Goal: Task Accomplishment & Management: Manage account settings

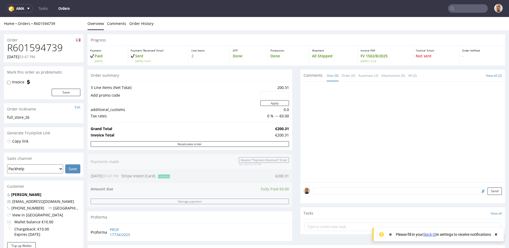
click at [456, 9] on input "text" at bounding box center [468, 8] width 40 height 8
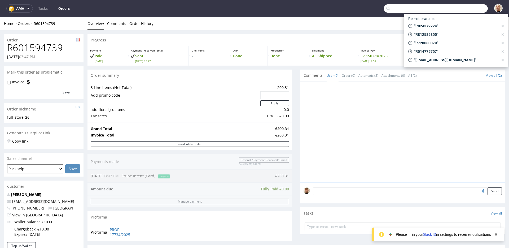
type input "R"
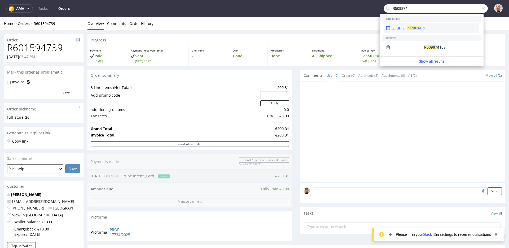
type input "R509874"
click at [414, 27] on span "R509874" at bounding box center [413, 28] width 13 height 4
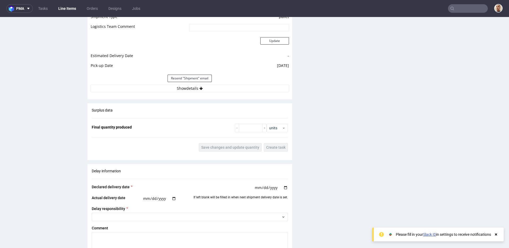
scroll to position [486, 0]
click at [206, 86] on button "Show details" at bounding box center [190, 86] width 198 height 7
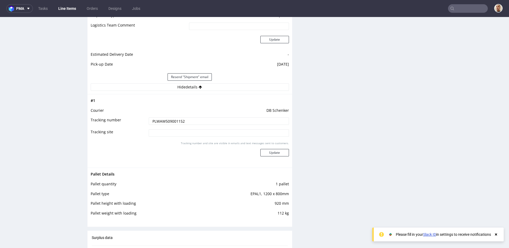
click at [213, 123] on input "PLWAW509001152" at bounding box center [219, 120] width 140 height 7
click at [256, 106] on td at bounding box center [218, 102] width 142 height 10
click at [177, 122] on input "PLWAW509001152" at bounding box center [219, 120] width 140 height 7
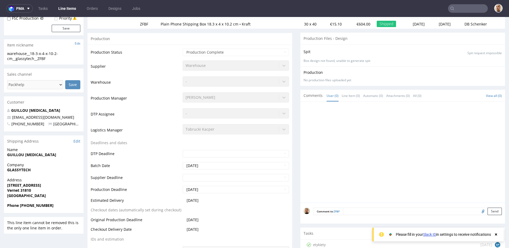
scroll to position [63, 0]
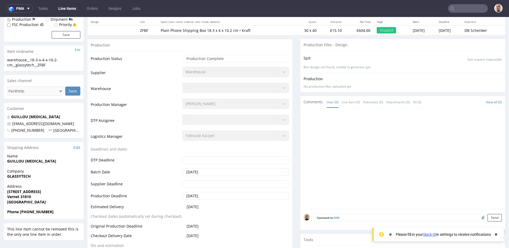
click at [81, 122] on div "GUILLOU Tao glassytech31@gmail.com +33644070800 France" at bounding box center [44, 126] width 80 height 24
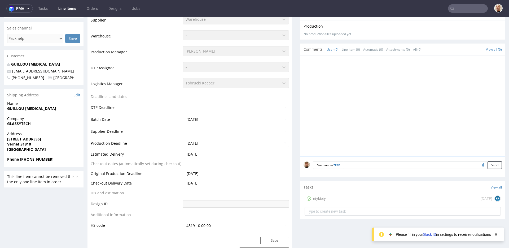
scroll to position [115, 0]
drag, startPoint x: 201, startPoint y: 155, endPoint x: 186, endPoint y: 155, distance: 14.9
click at [186, 155] on td "2025-09-02" at bounding box center [235, 156] width 108 height 10
click at [187, 155] on span "2025-09-02" at bounding box center [193, 153] width 12 height 5
drag, startPoint x: 208, startPoint y: 183, endPoint x: 185, endPoint y: 183, distance: 23.6
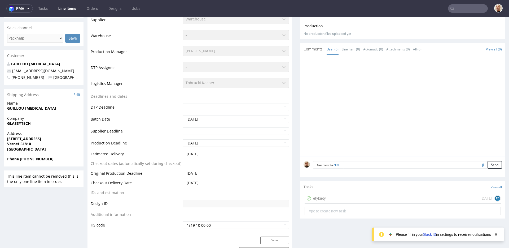
click at [185, 183] on td "2025-09-02" at bounding box center [235, 185] width 108 height 10
click at [187, 183] on span "2025-09-02" at bounding box center [193, 182] width 12 height 5
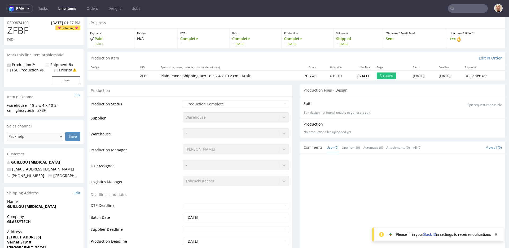
scroll to position [23, 0]
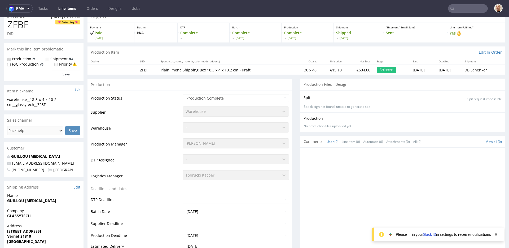
click at [271, 94] on td "Waiting for Artwork Waiting for Diecut Waiting for Mockup Waiting for DTP Waiti…" at bounding box center [235, 100] width 108 height 12
click at [260, 80] on div "Production" at bounding box center [190, 84] width 205 height 12
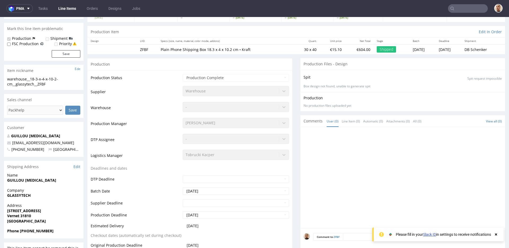
scroll to position [0, 0]
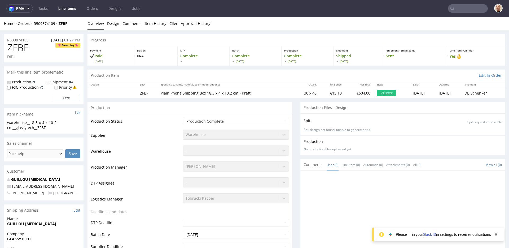
click at [191, 93] on p "Plain Phone Shipping Box 18.3 x 4 x 10.2 cm • Kraft" at bounding box center [225, 92] width 129 height 5
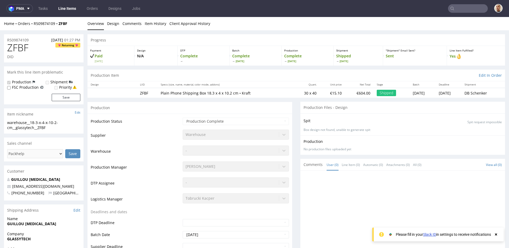
click at [205, 102] on div "Production" at bounding box center [190, 108] width 205 height 12
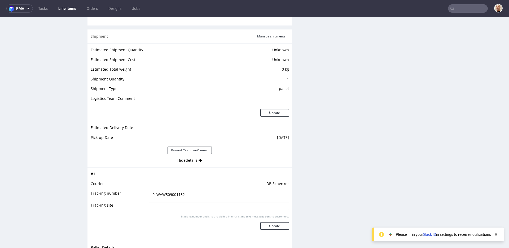
scroll to position [423, 0]
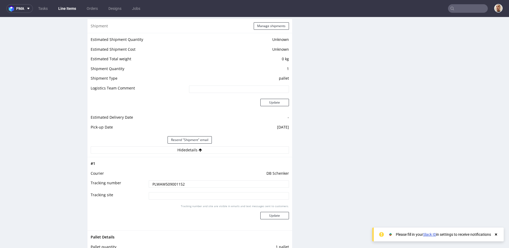
click at [177, 186] on input "PLWAW509001152" at bounding box center [219, 183] width 140 height 7
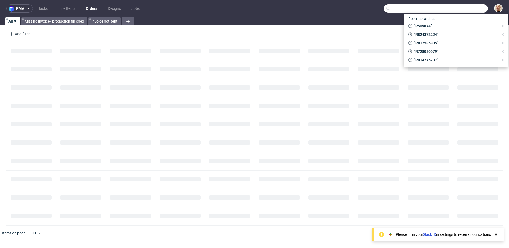
click at [478, 8] on input "text" at bounding box center [436, 8] width 104 height 8
paste input "PLwaw509001152"
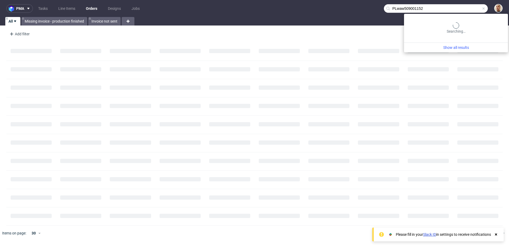
type input "PLwaw509001152"
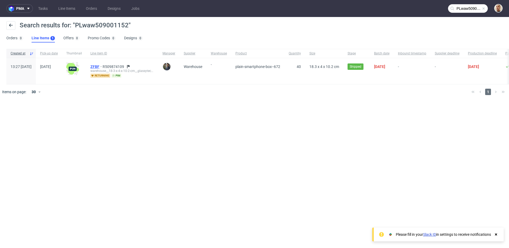
click at [103, 67] on span "ZFBF" at bounding box center [96, 66] width 12 height 4
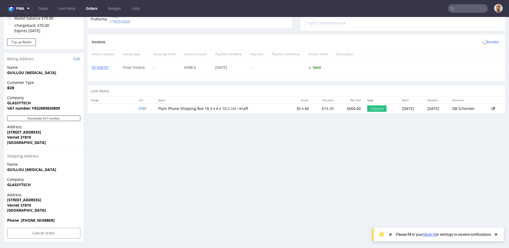
scroll to position [1, 0]
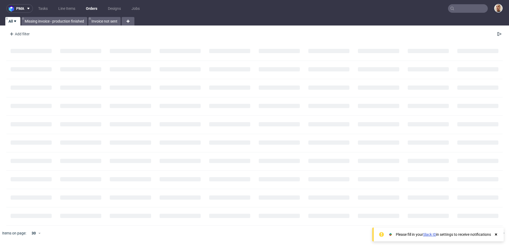
click at [461, 10] on input "text" at bounding box center [468, 8] width 40 height 8
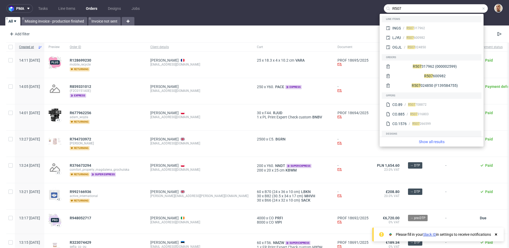
type input "R507"
click at [434, 7] on input "R507" at bounding box center [436, 8] width 104 height 8
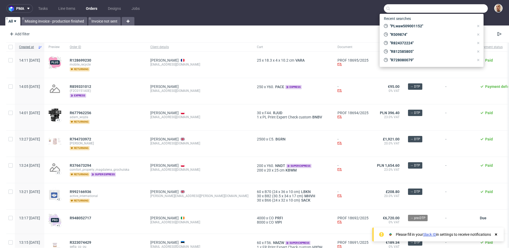
click at [490, 19] on div "All Missing invoice - production finished Invoice not sent" at bounding box center [254, 21] width 509 height 8
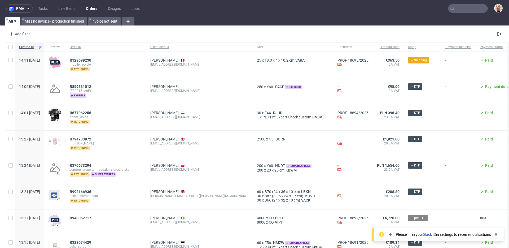
click at [172, 25] on div "All Missing invoice - production finished Invoice not sent" at bounding box center [254, 21] width 509 height 8
click at [477, 8] on input "text" at bounding box center [468, 8] width 40 height 8
paste input "R717640395"
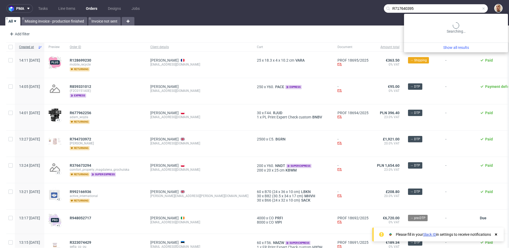
type input "R717640395"
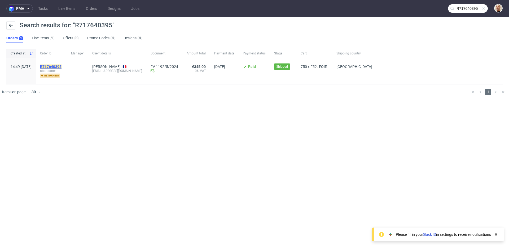
click at [62, 67] on mark "R717640395" at bounding box center [50, 66] width 21 height 4
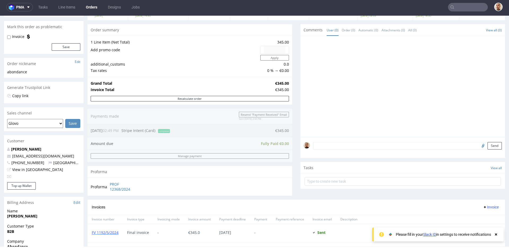
scroll to position [15, 0]
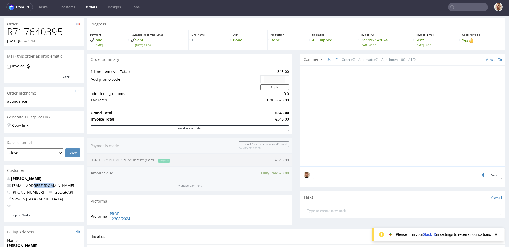
drag, startPoint x: 50, startPoint y: 186, endPoint x: 32, endPoint y: 186, distance: 18.8
click at [32, 186] on p "elepretre@aismee.fr" at bounding box center [43, 185] width 73 height 5
copy link "aismee.fr"
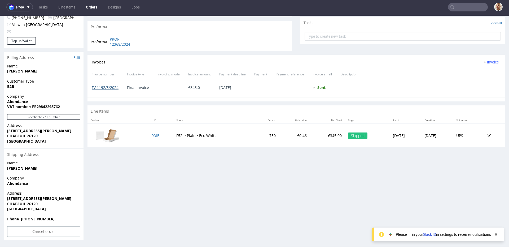
click at [115, 89] on link "FV 1192/5/2024" at bounding box center [105, 87] width 27 height 5
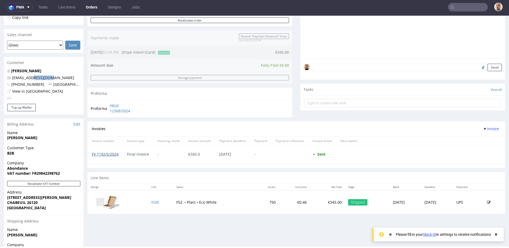
scroll to position [0, 0]
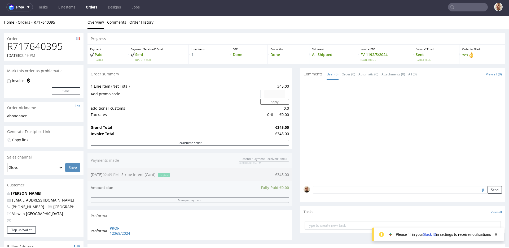
click at [51, 47] on h1 "R717640395" at bounding box center [43, 46] width 73 height 11
copy h1 "R717640395"
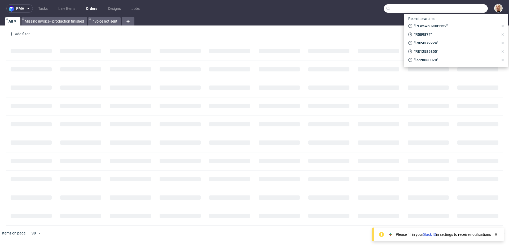
click at [473, 9] on input "text" at bounding box center [436, 8] width 104 height 8
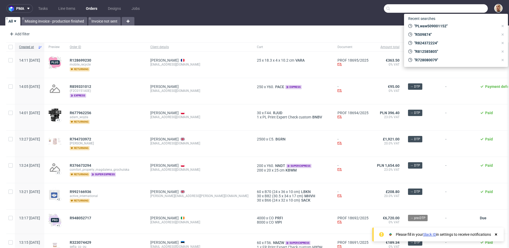
click at [418, 7] on input "text" at bounding box center [436, 8] width 104 height 8
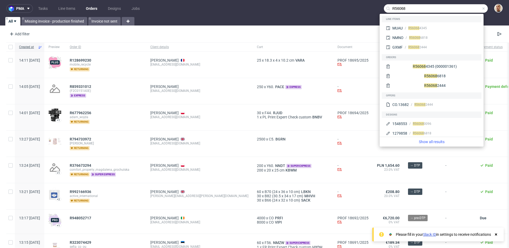
drag, startPoint x: 406, startPoint y: 9, endPoint x: 394, endPoint y: 9, distance: 12.5
click at [394, 9] on input "R56068" at bounding box center [436, 8] width 104 height 8
click at [407, 11] on input "R56068" at bounding box center [436, 8] width 104 height 8
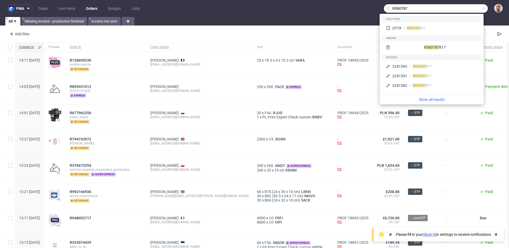
type input "R560787"
click at [433, 26] on div "R560787 817" at bounding box center [439, 28] width 76 height 5
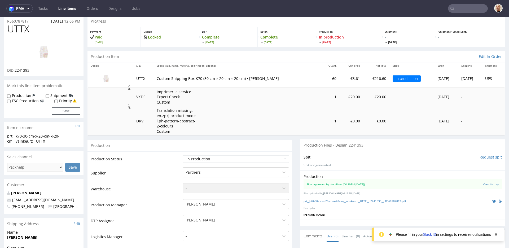
click at [150, 169] on td "Supplier" at bounding box center [136, 175] width 91 height 16
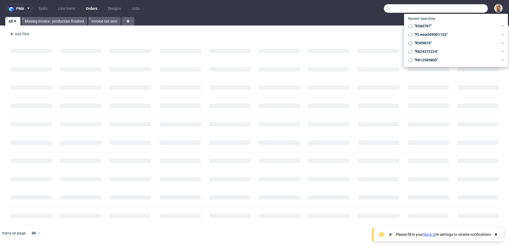
click at [471, 11] on input "text" at bounding box center [436, 8] width 104 height 8
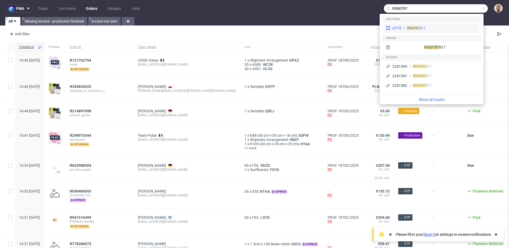
type input "R560787"
click at [415, 30] on span "R560787" at bounding box center [413, 28] width 13 height 4
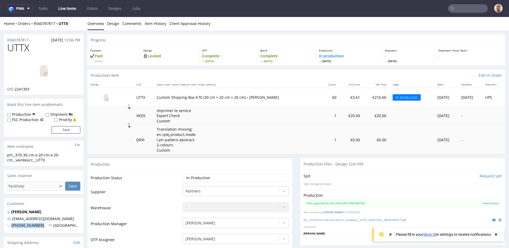
drag, startPoint x: 38, startPoint y: 226, endPoint x: 11, endPoint y: 225, distance: 27.3
click at [11, 225] on p "+33676137556 France" at bounding box center [43, 224] width 73 height 5
copy span "+33676137556"
click at [73, 202] on div "Customer" at bounding box center [44, 204] width 80 height 12
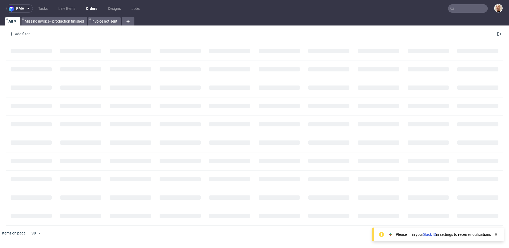
click at [470, 10] on input "text" at bounding box center [468, 8] width 40 height 8
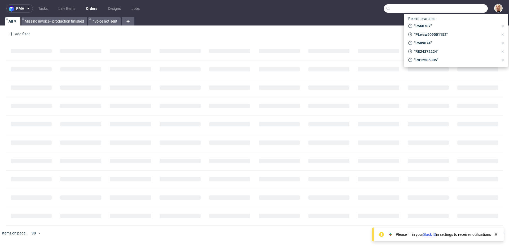
paste input "R729789933"
type input "R729789933"
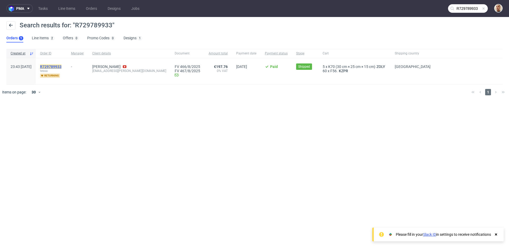
click at [62, 65] on mark "R729789933" at bounding box center [50, 66] width 21 height 4
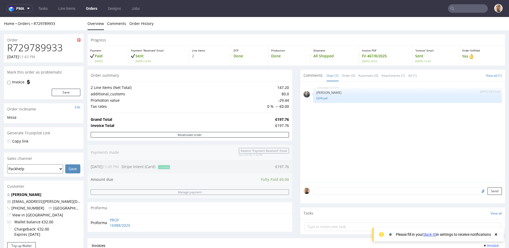
scroll to position [190, 0]
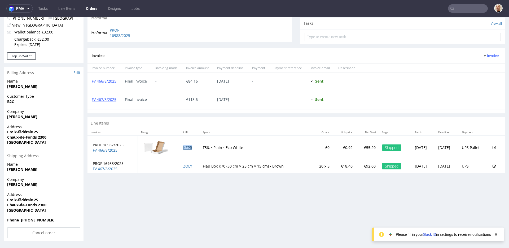
click at [183, 147] on link "KZPR" at bounding box center [187, 147] width 9 height 5
click at [183, 165] on link "ZOLY" at bounding box center [187, 165] width 9 height 5
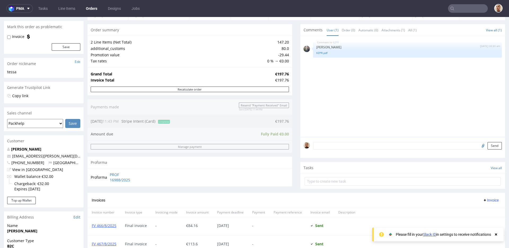
scroll to position [0, 0]
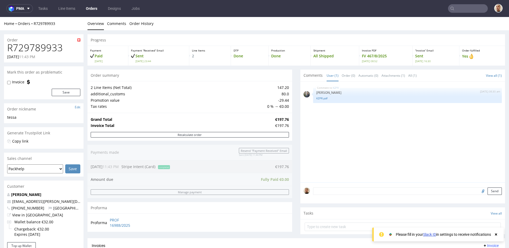
click at [33, 49] on h1 "R729789933" at bounding box center [43, 47] width 73 height 11
copy h1 "R729789933"
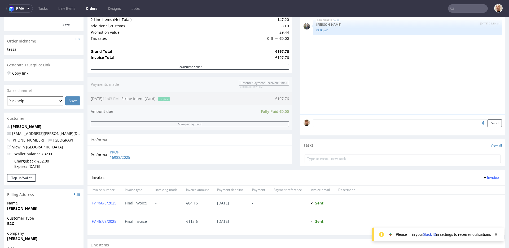
scroll to position [190, 0]
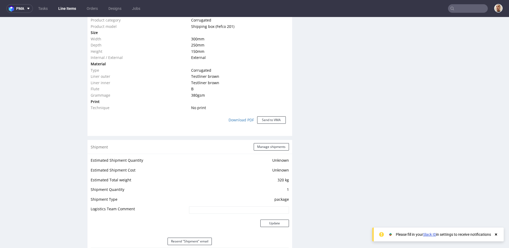
scroll to position [556, 0]
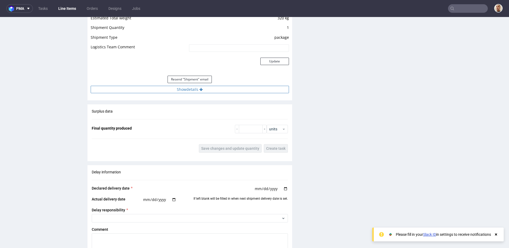
click at [212, 92] on button "Show details" at bounding box center [190, 89] width 198 height 7
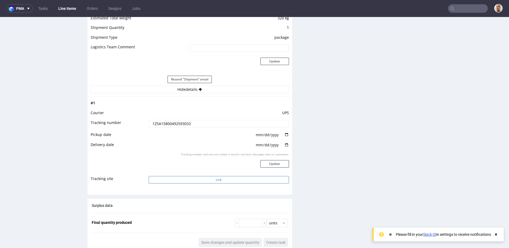
click at [200, 179] on button "Link" at bounding box center [219, 179] width 140 height 7
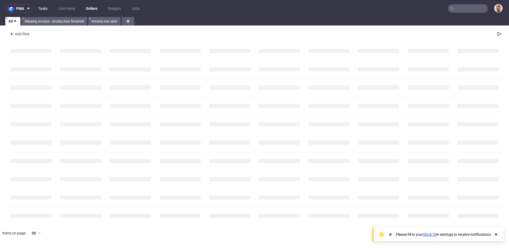
click at [46, 8] on link "Tasks" at bounding box center [43, 8] width 16 height 8
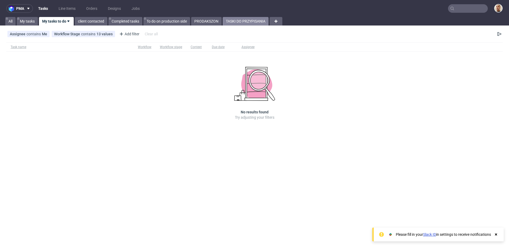
click at [240, 23] on link "TASKI DO PRZYPISANIA" at bounding box center [246, 21] width 46 height 8
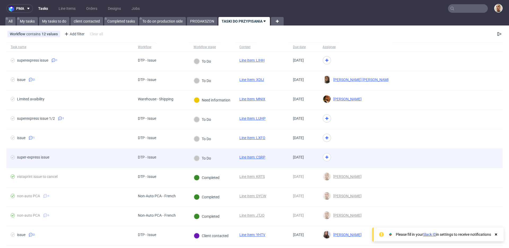
click at [213, 155] on div "To Do" at bounding box center [202, 158] width 26 height 19
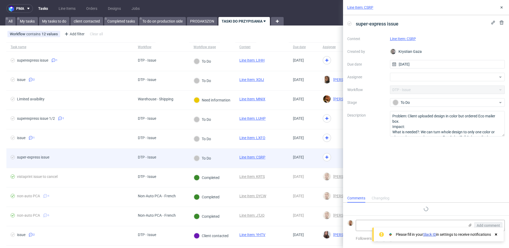
scroll to position [4, 0]
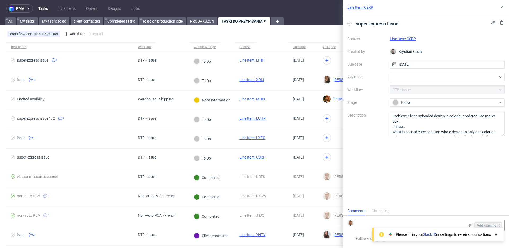
click at [409, 39] on link "Line Item: CSRP" at bounding box center [403, 39] width 26 height 4
click at [403, 80] on div at bounding box center [447, 77] width 115 height 8
type input "bART"
click at [405, 87] on span "Bartłomiej Leśniczuk" at bounding box center [416, 88] width 28 height 5
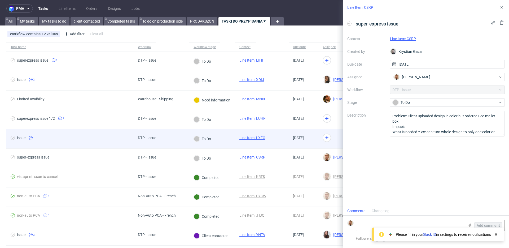
click at [328, 138] on div at bounding box center [355, 138] width 74 height 19
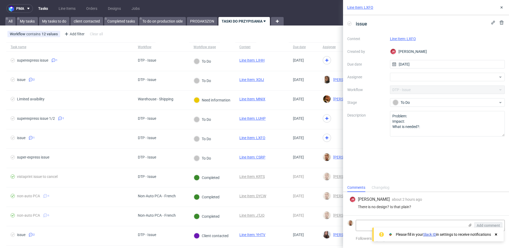
click at [399, 39] on link "Line Item: LXFO" at bounding box center [403, 39] width 26 height 4
click at [404, 79] on div at bounding box center [447, 77] width 115 height 8
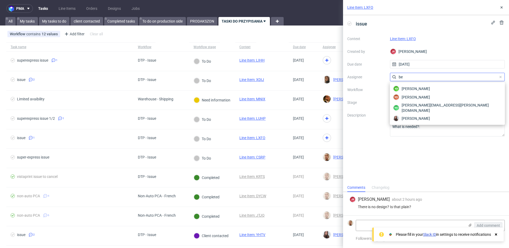
type input "b"
type input "sandra"
click at [411, 116] on span "[PERSON_NAME]" at bounding box center [416, 118] width 28 height 5
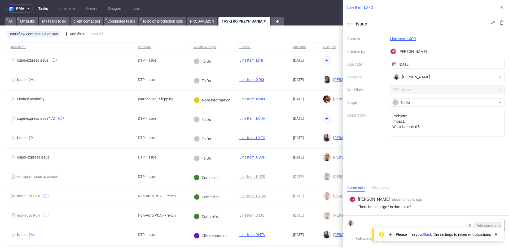
click at [338, 120] on div "Line Item: LXFO issue Context Line Item: LXFO Created by JK Jan Kocik Due date …" at bounding box center [423, 124] width 172 height 248
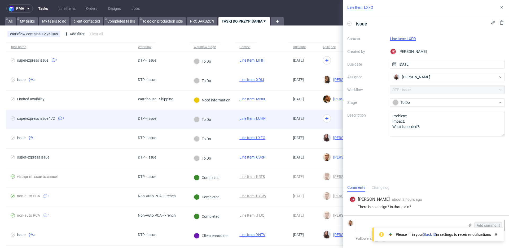
click at [334, 119] on div at bounding box center [355, 119] width 74 height 19
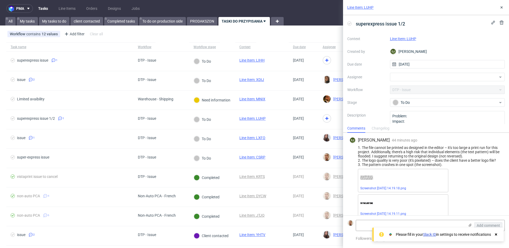
scroll to position [7, 0]
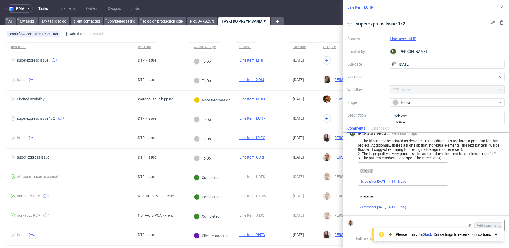
click at [404, 37] on link "Line Item: LUHP" at bounding box center [403, 39] width 26 height 4
click at [401, 80] on div at bounding box center [447, 77] width 115 height 8
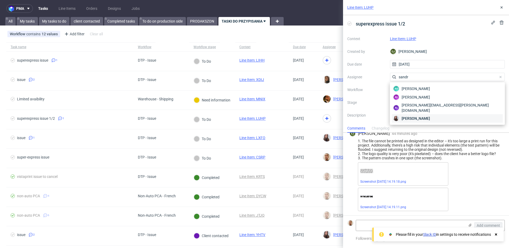
type input "sandr"
click at [398, 114] on div "[PERSON_NAME]" at bounding box center [447, 118] width 111 height 8
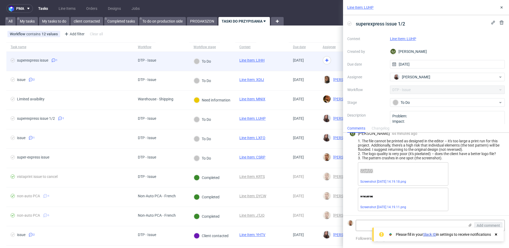
click at [322, 67] on div at bounding box center [328, 61] width 21 height 19
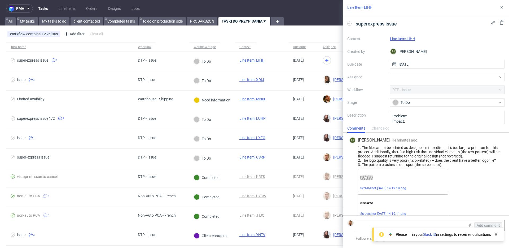
scroll to position [7, 0]
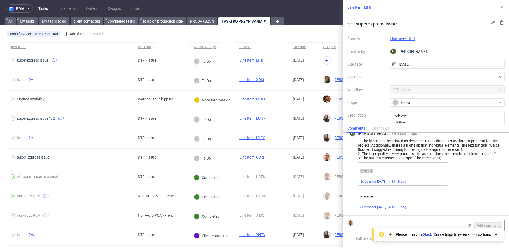
click at [396, 39] on link "Line Item: LIHH" at bounding box center [402, 39] width 25 height 4
click at [409, 78] on div at bounding box center [447, 77] width 115 height 8
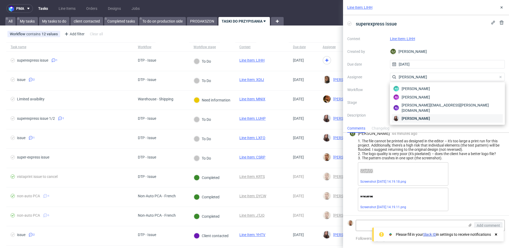
type input "sandra"
click at [400, 114] on div "[PERSON_NAME]" at bounding box center [447, 118] width 111 height 8
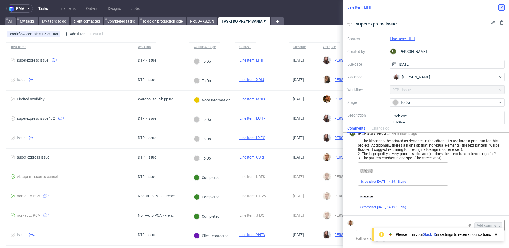
click at [500, 9] on icon at bounding box center [502, 7] width 4 height 4
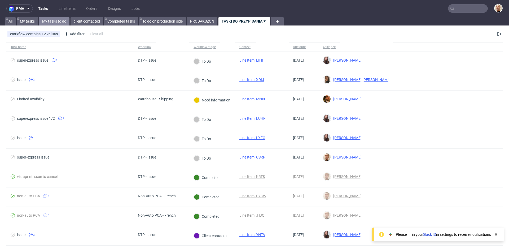
click at [55, 24] on link "My tasks to do" at bounding box center [54, 21] width 30 height 8
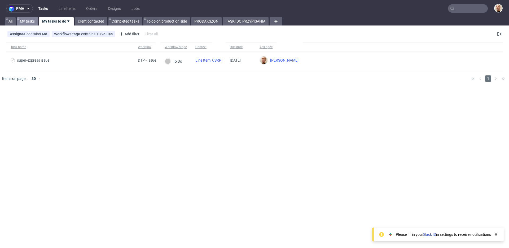
click at [32, 23] on link "My tasks" at bounding box center [27, 21] width 21 height 8
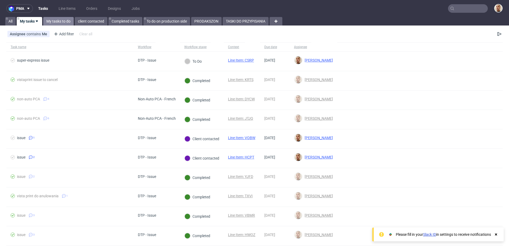
click at [56, 23] on link "My tasks to do" at bounding box center [58, 21] width 30 height 8
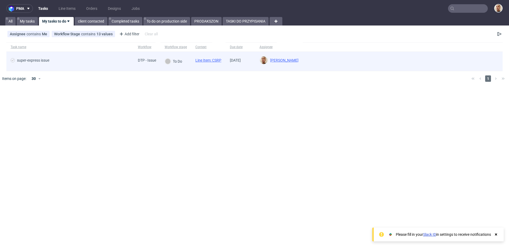
click at [62, 60] on span "super-express issue" at bounding box center [70, 61] width 119 height 6
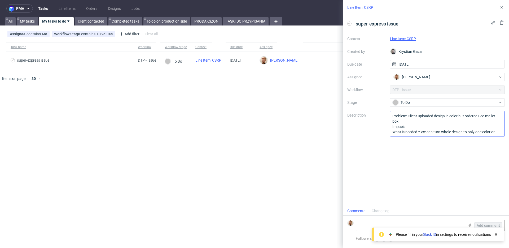
scroll to position [6, 0]
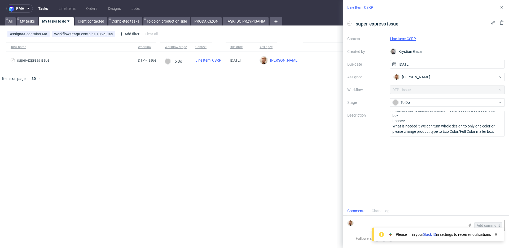
click at [411, 38] on link "Line Item: CSRP" at bounding box center [403, 39] width 26 height 4
click at [429, 220] on textarea at bounding box center [410, 225] width 109 height 11
paste textarea "https://app-eu1.hubspot.com/contacts/25600958/record/0-5/220181806279/"
type textarea "https://app-eu1.hubspot.com/contacts/25600958/record/0-5/220181806279/"
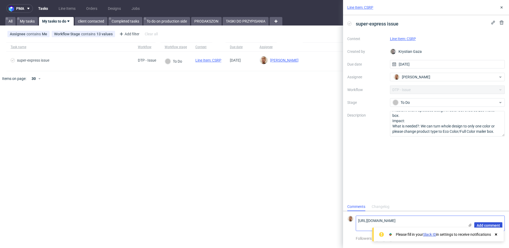
click at [483, 226] on span "Add comment" at bounding box center [488, 225] width 23 height 4
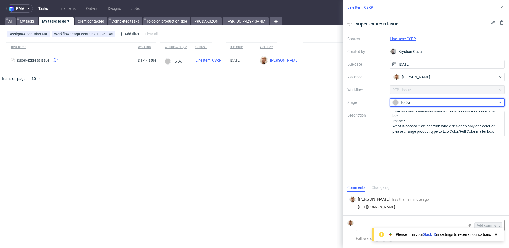
click at [418, 102] on div "To Do" at bounding box center [446, 102] width 106 height 6
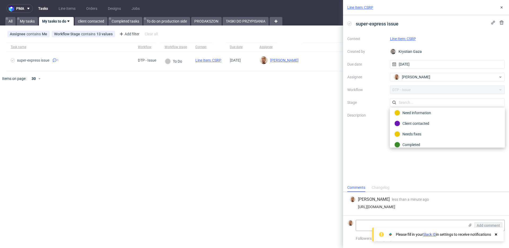
scroll to position [25, 0]
click at [417, 129] on div "Needs fixes" at bounding box center [447, 132] width 111 height 11
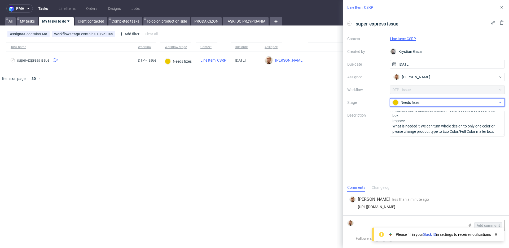
click at [411, 101] on div "Needs fixes" at bounding box center [446, 102] width 106 height 6
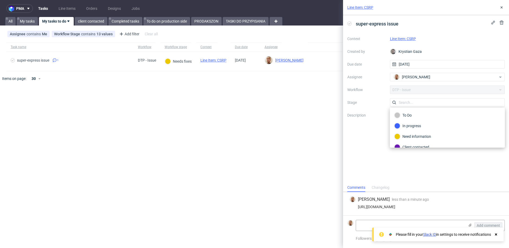
scroll to position [30, 0]
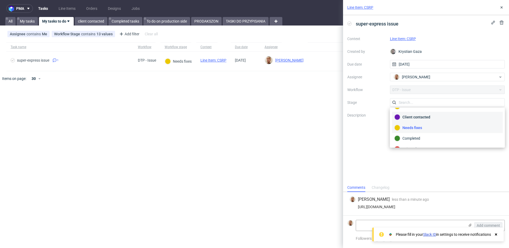
click at [408, 118] on div "Client contacted" at bounding box center [448, 117] width 106 height 6
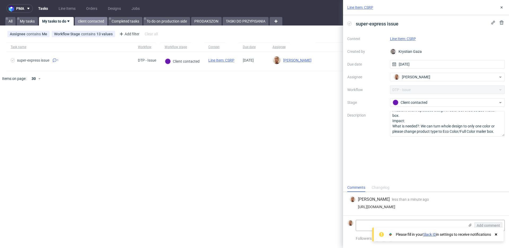
click at [100, 20] on link "client contacted" at bounding box center [91, 21] width 33 height 8
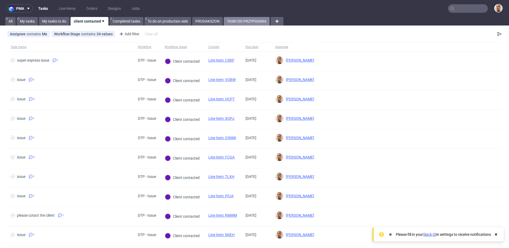
click at [238, 25] on link "TASKI DO PRZYPISANIA" at bounding box center [247, 21] width 46 height 8
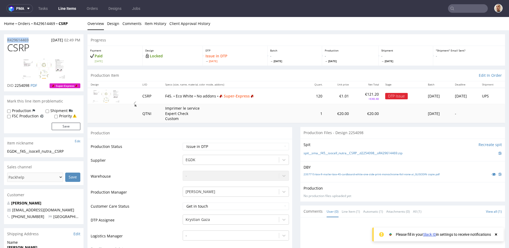
drag, startPoint x: 31, startPoint y: 40, endPoint x: 0, endPoint y: 39, distance: 31.3
copy p "R429614469"
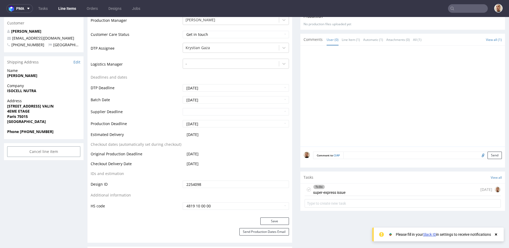
scroll to position [180, 0]
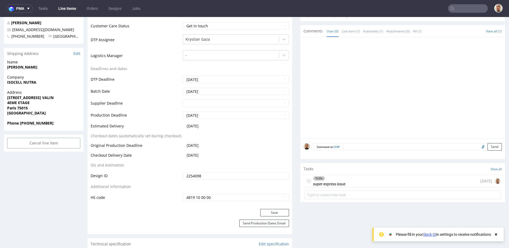
click at [346, 184] on div "To Do super-express issue today" at bounding box center [403, 181] width 196 height 12
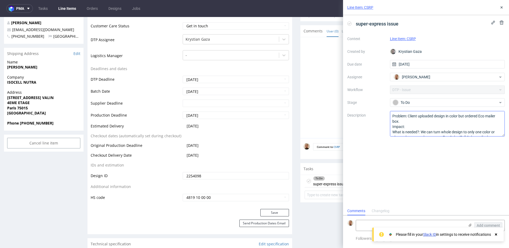
scroll to position [6, 0]
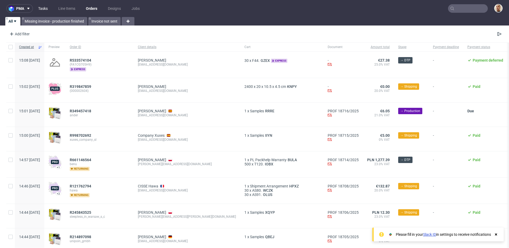
click at [45, 8] on link "Tasks" at bounding box center [43, 8] width 16 height 8
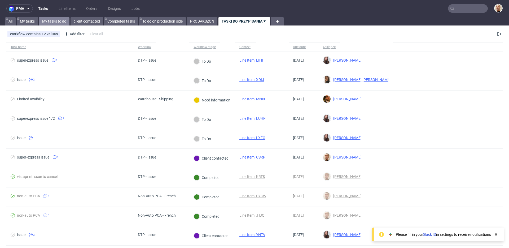
click at [64, 21] on link "My tasks to do" at bounding box center [54, 21] width 30 height 8
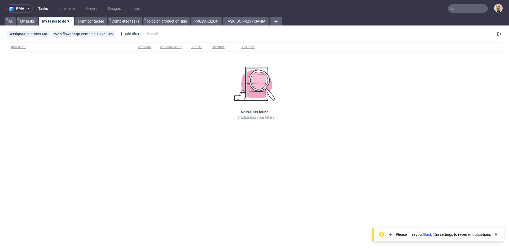
click at [95, 15] on nav "pma Tasks Line Items Orders Designs Jobs" at bounding box center [254, 8] width 509 height 17
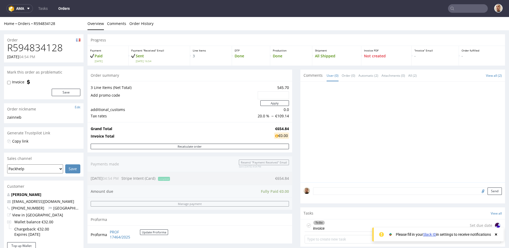
click at [31, 48] on h1 "R594834128" at bounding box center [43, 47] width 73 height 11
copy h1 "R594834128"
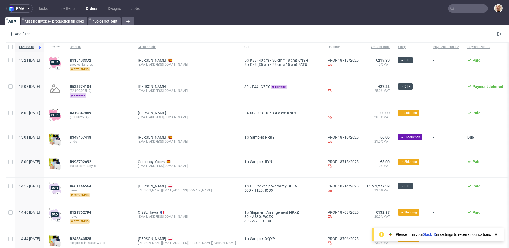
click at [203, 185] on div "Zuzanna Badura-Piętak" at bounding box center [187, 186] width 98 height 4
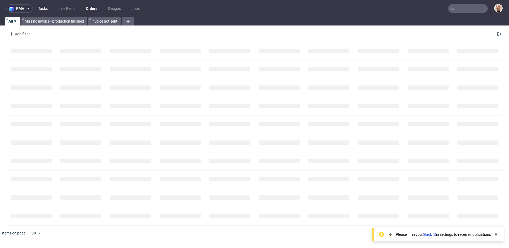
click at [41, 10] on link "Tasks" at bounding box center [43, 8] width 16 height 8
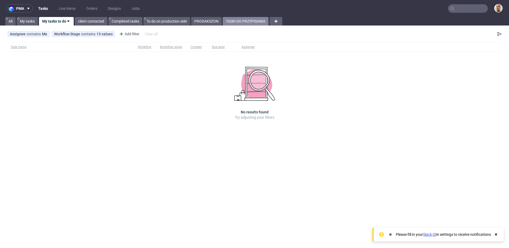
click at [236, 20] on link "TASKI DO PRZYPISANIA" at bounding box center [246, 21] width 46 height 8
